Goal: Transaction & Acquisition: Purchase product/service

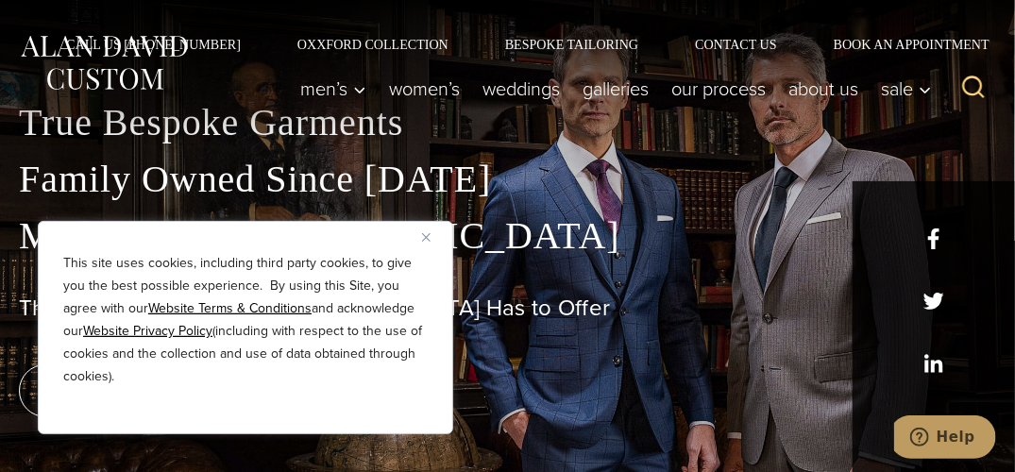
click at [424, 234] on img "Close" at bounding box center [426, 237] width 8 height 8
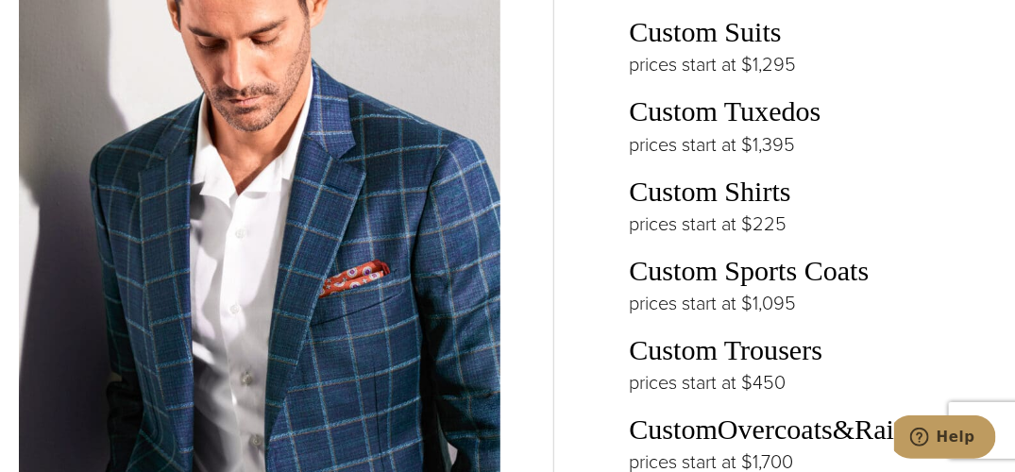
scroll to position [2926, 0]
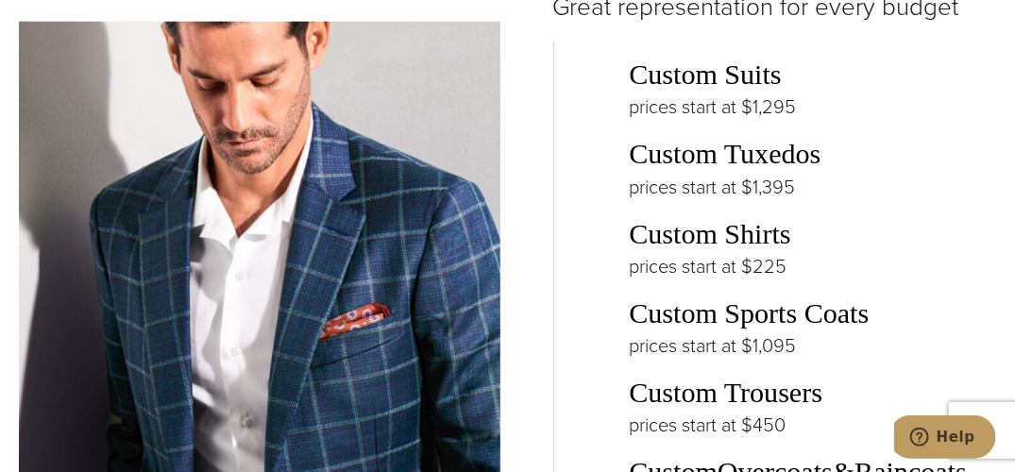
click at [700, 218] on link "Custom Shirts" at bounding box center [710, 234] width 161 height 32
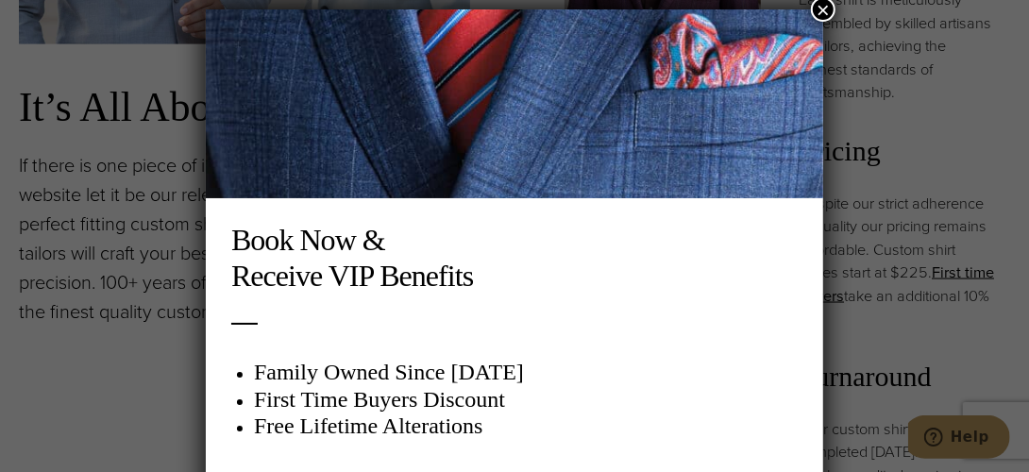
scroll to position [9, 0]
